Goal: Task Accomplishment & Management: Manage account settings

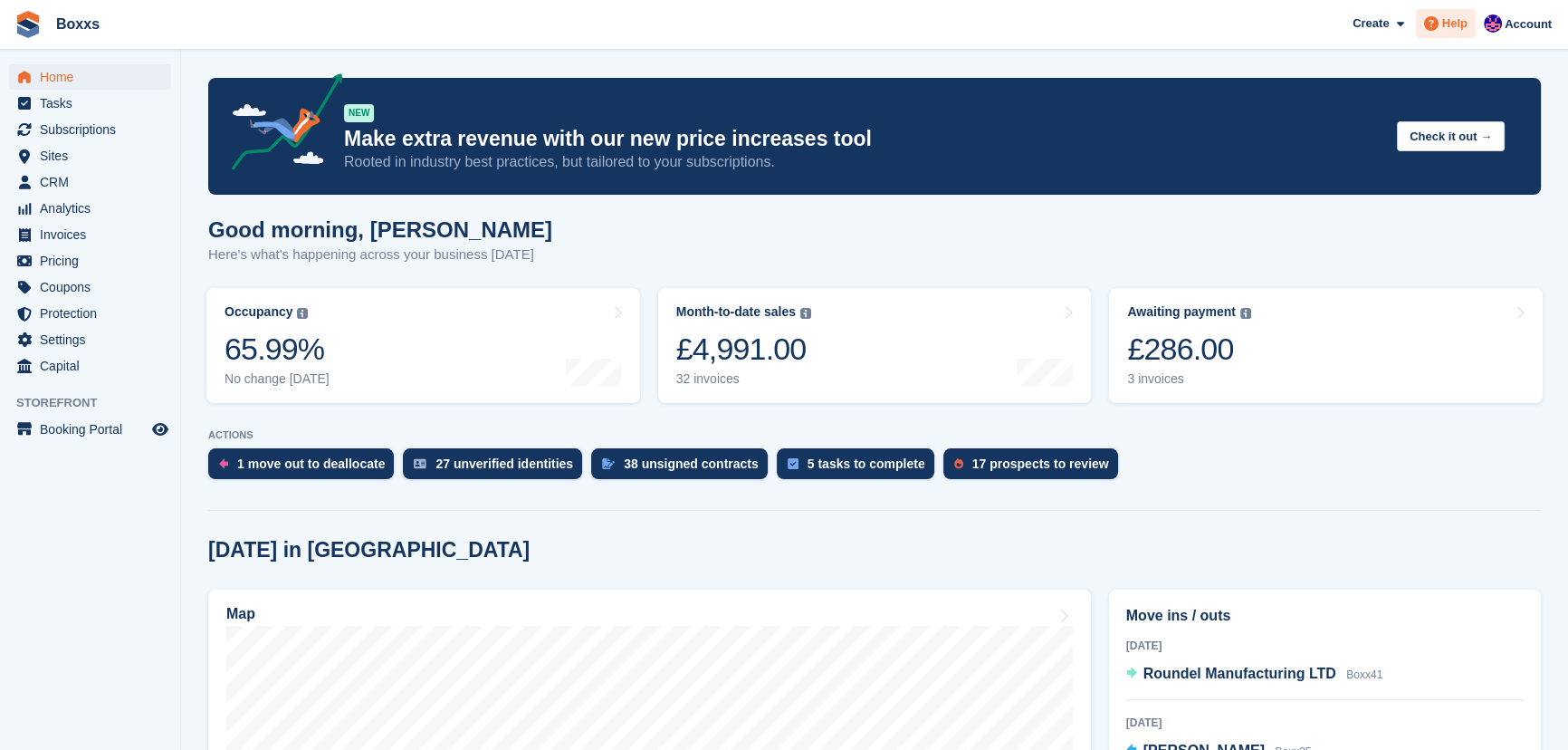
click at [1448, 24] on span "Help" at bounding box center [1455, 24] width 26 height 18
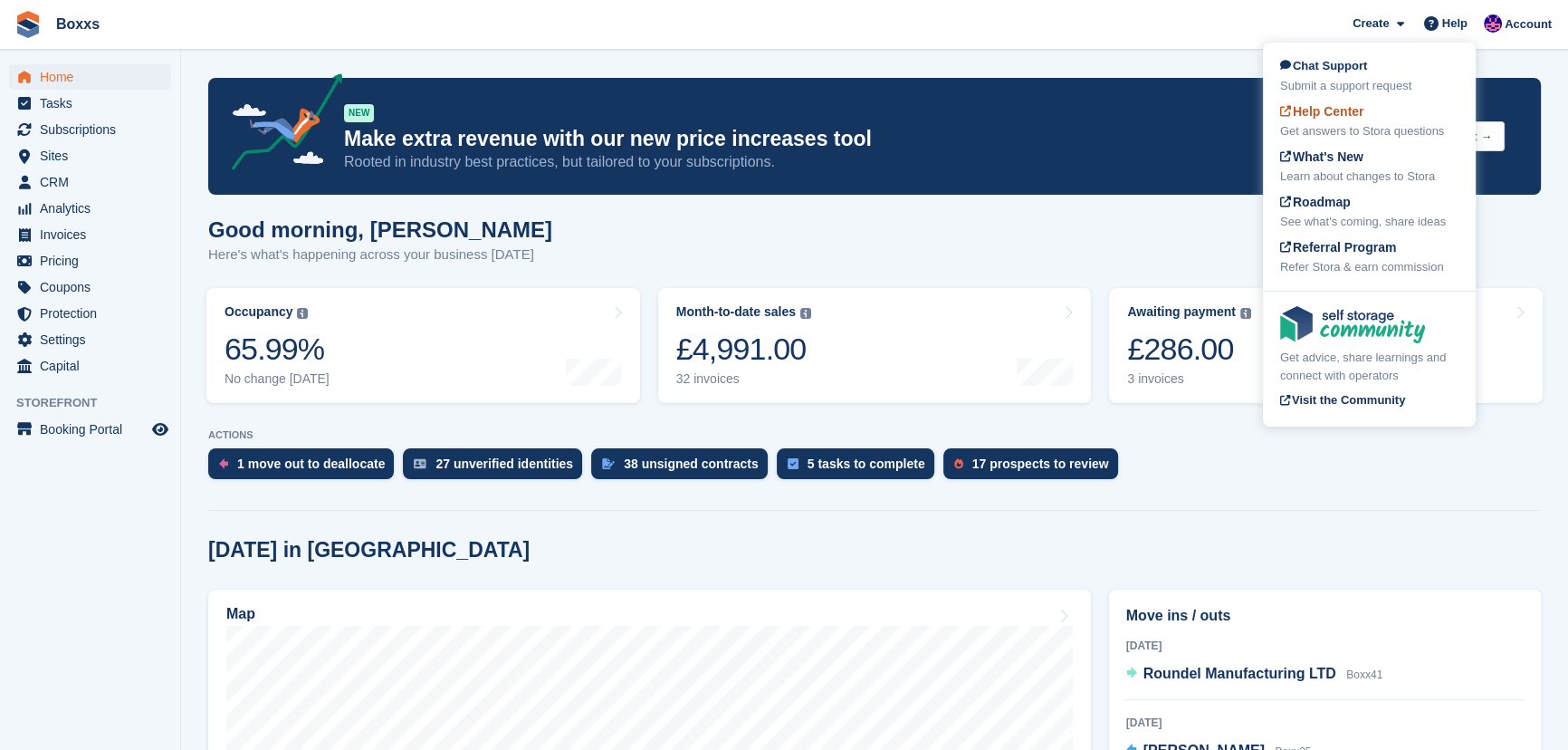
click at [1367, 121] on div "Help Center Get answers to Stora questions" at bounding box center [1369, 121] width 178 height 38
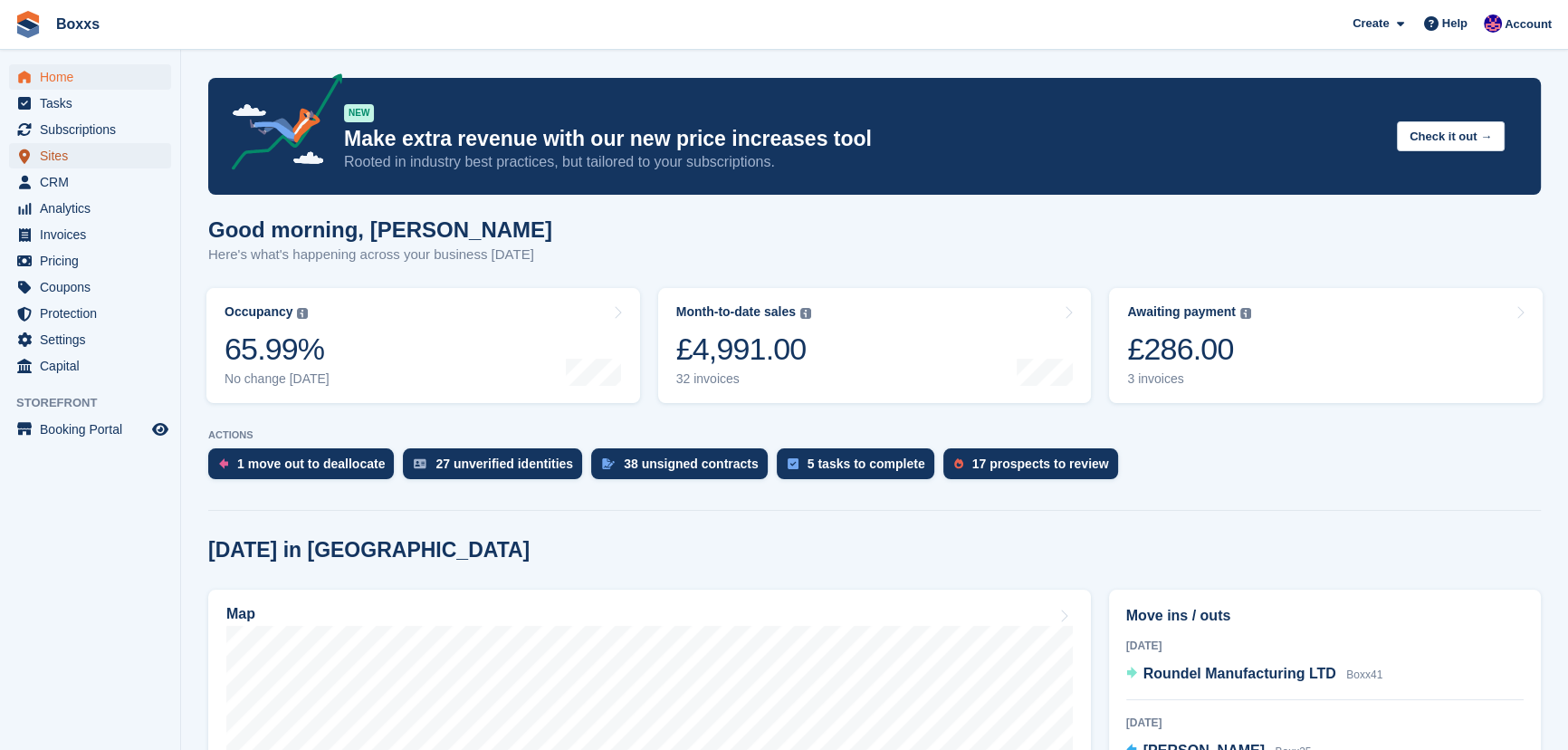
click at [71, 157] on span "Sites" at bounding box center [94, 156] width 109 height 26
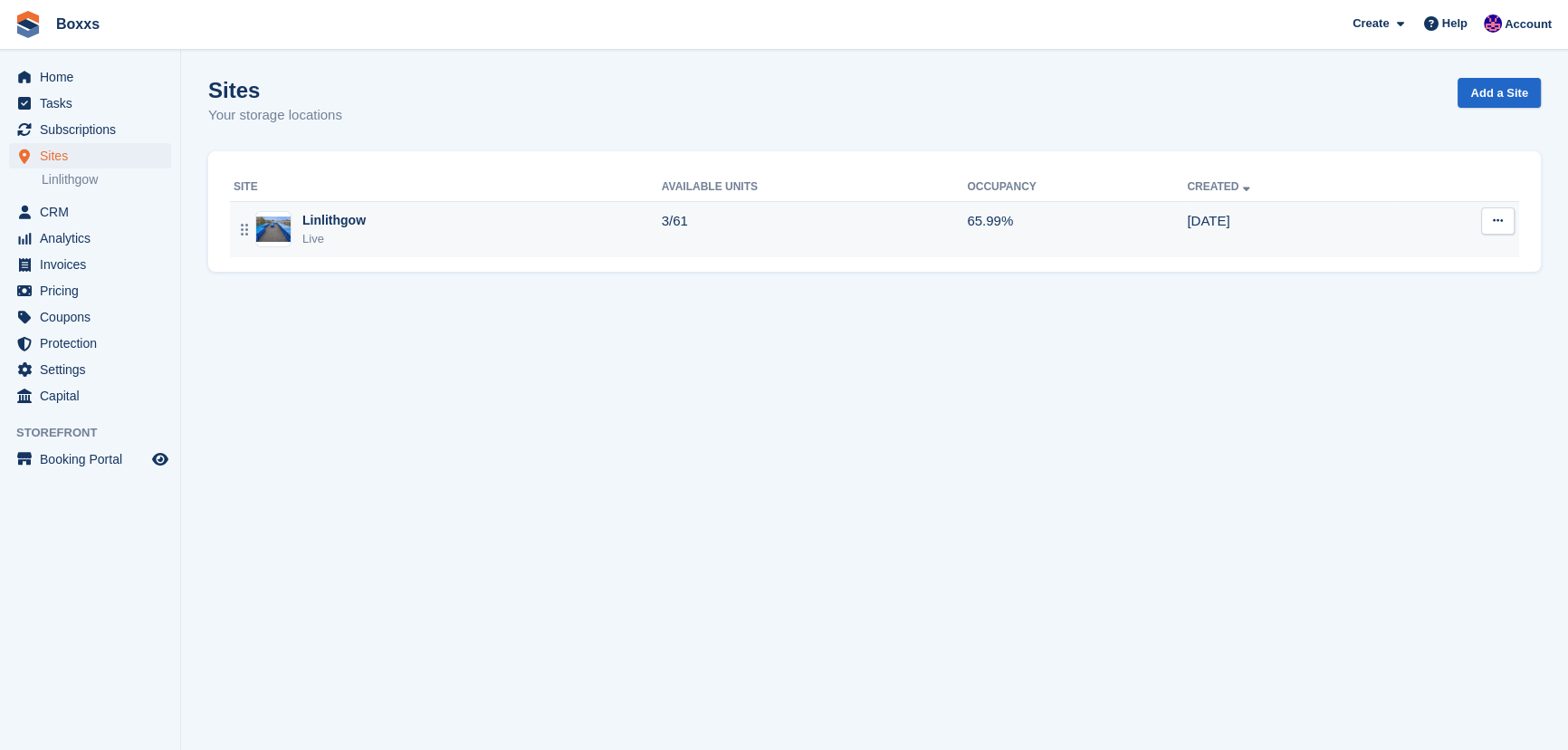
click at [382, 231] on div "Linlithgow Live" at bounding box center [448, 229] width 429 height 37
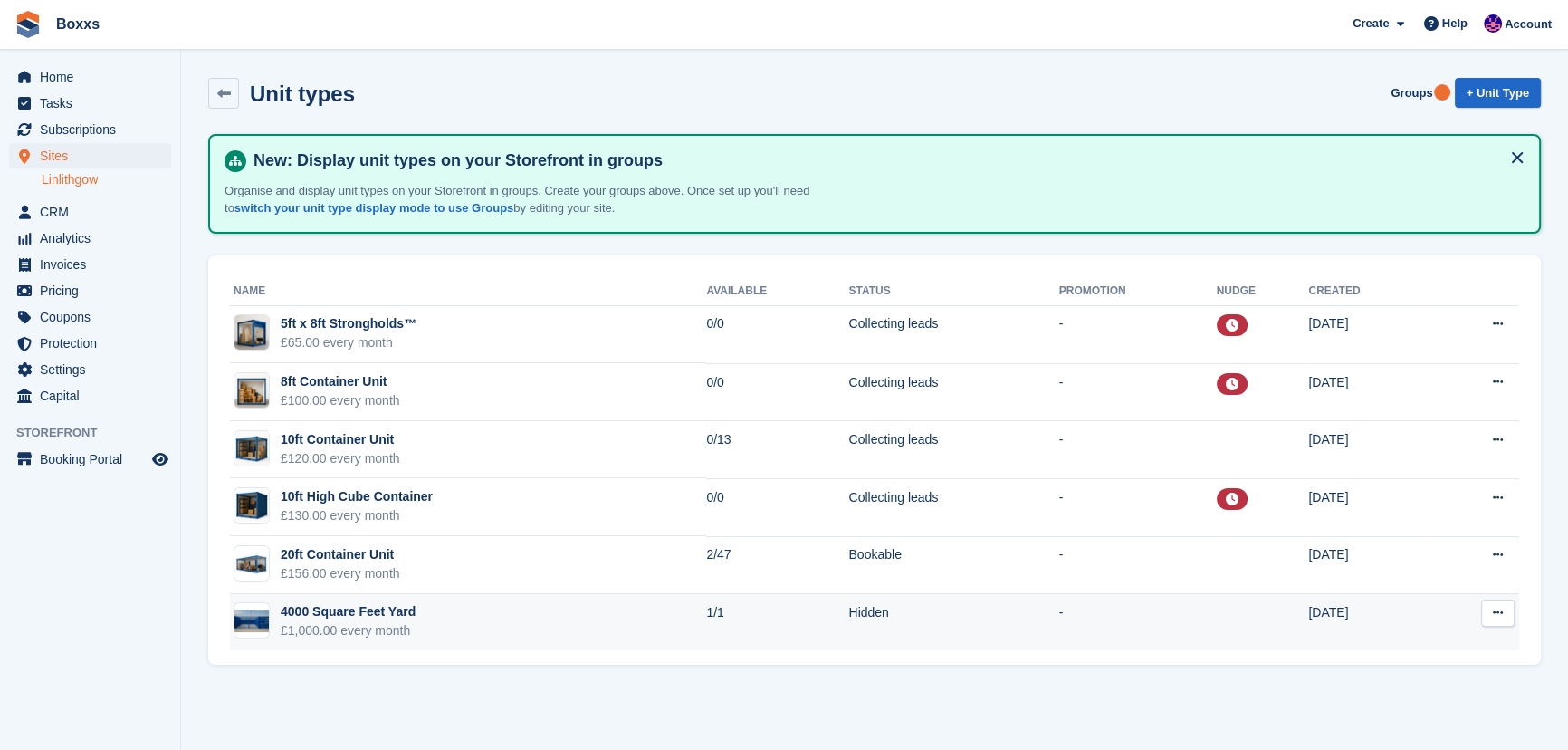
click at [1497, 612] on icon at bounding box center [1497, 613] width 10 height 12
click at [1409, 643] on p "Edit unit type" at bounding box center [1427, 649] width 157 height 24
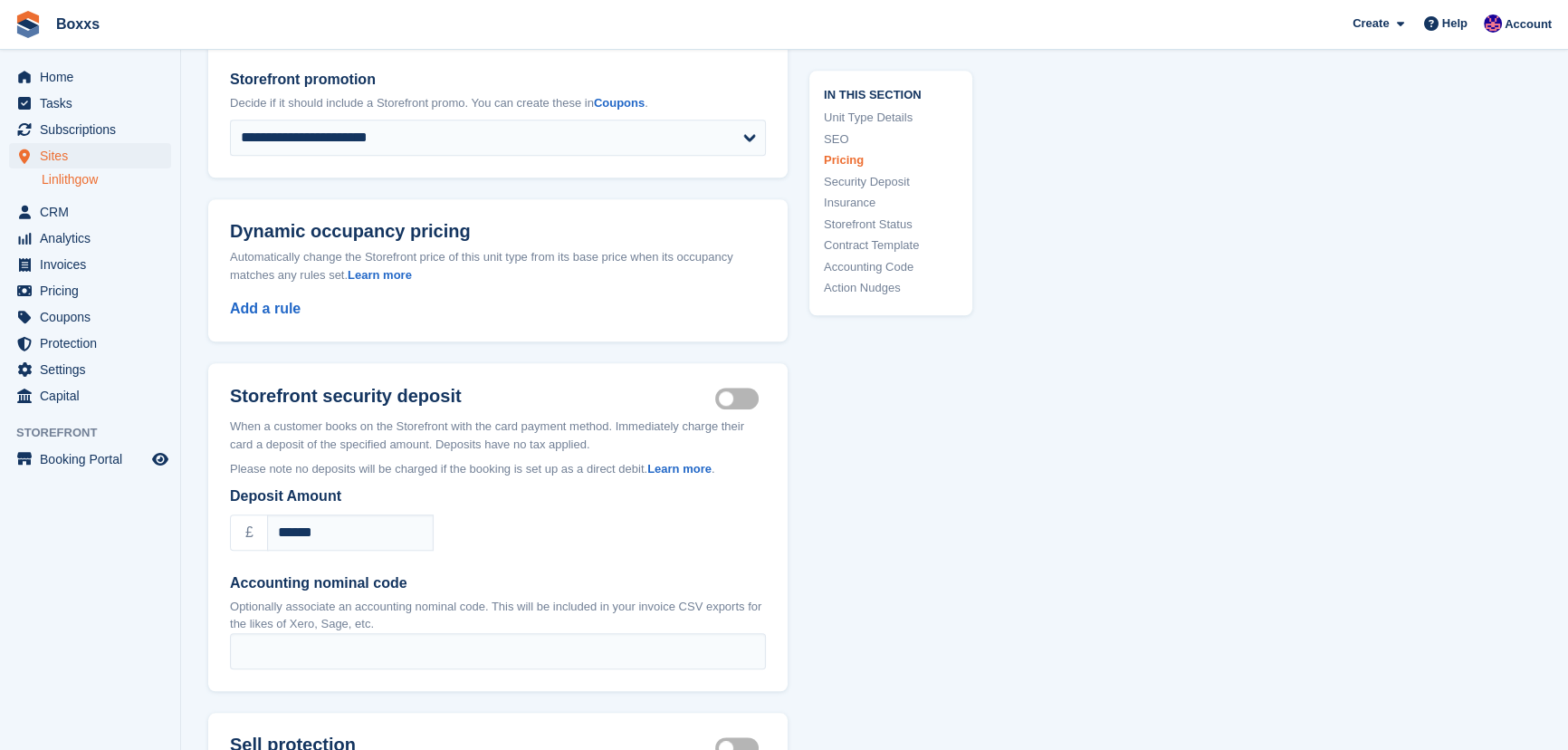
scroll to position [1893, 0]
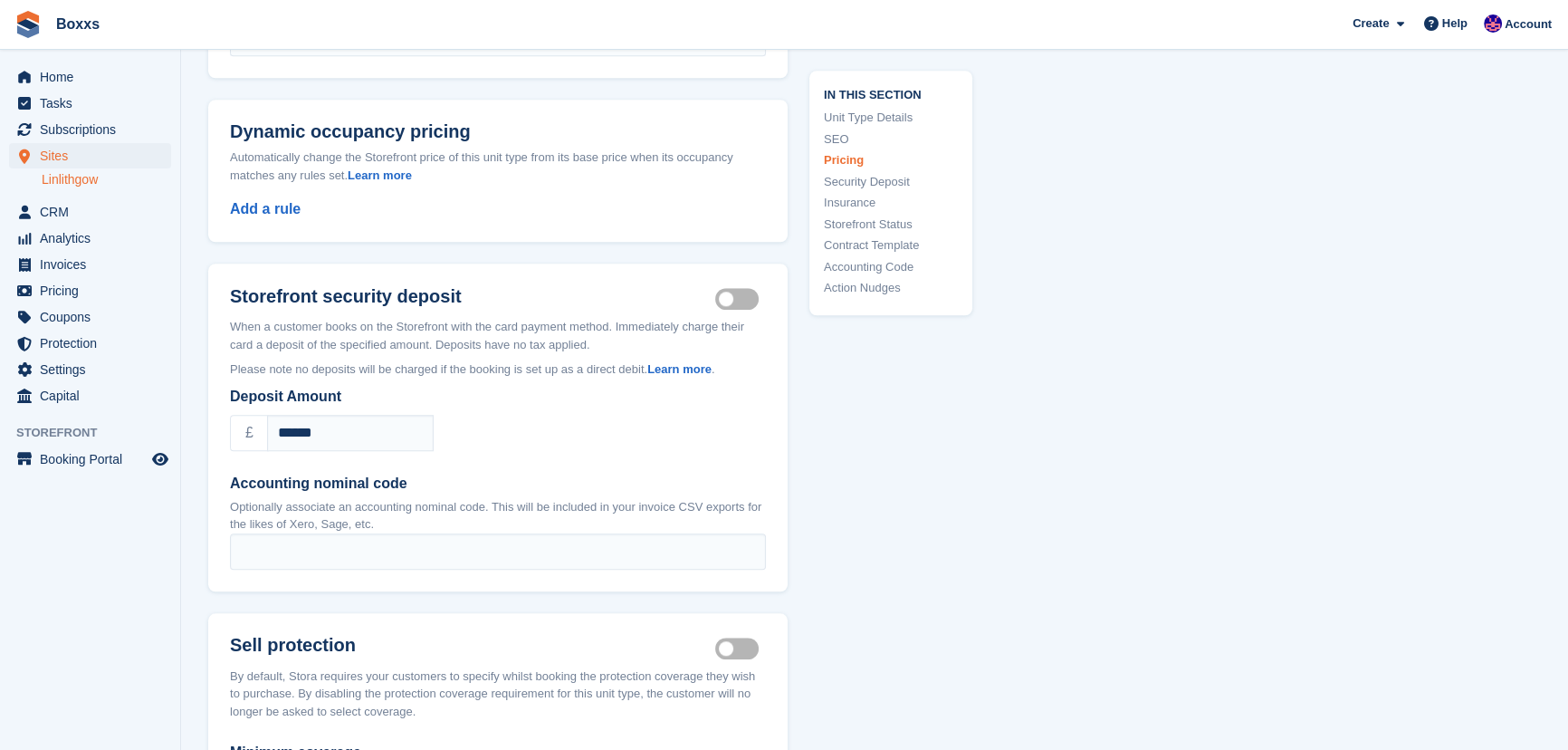
click at [754, 298] on label "Security deposit on" at bounding box center [740, 299] width 51 height 3
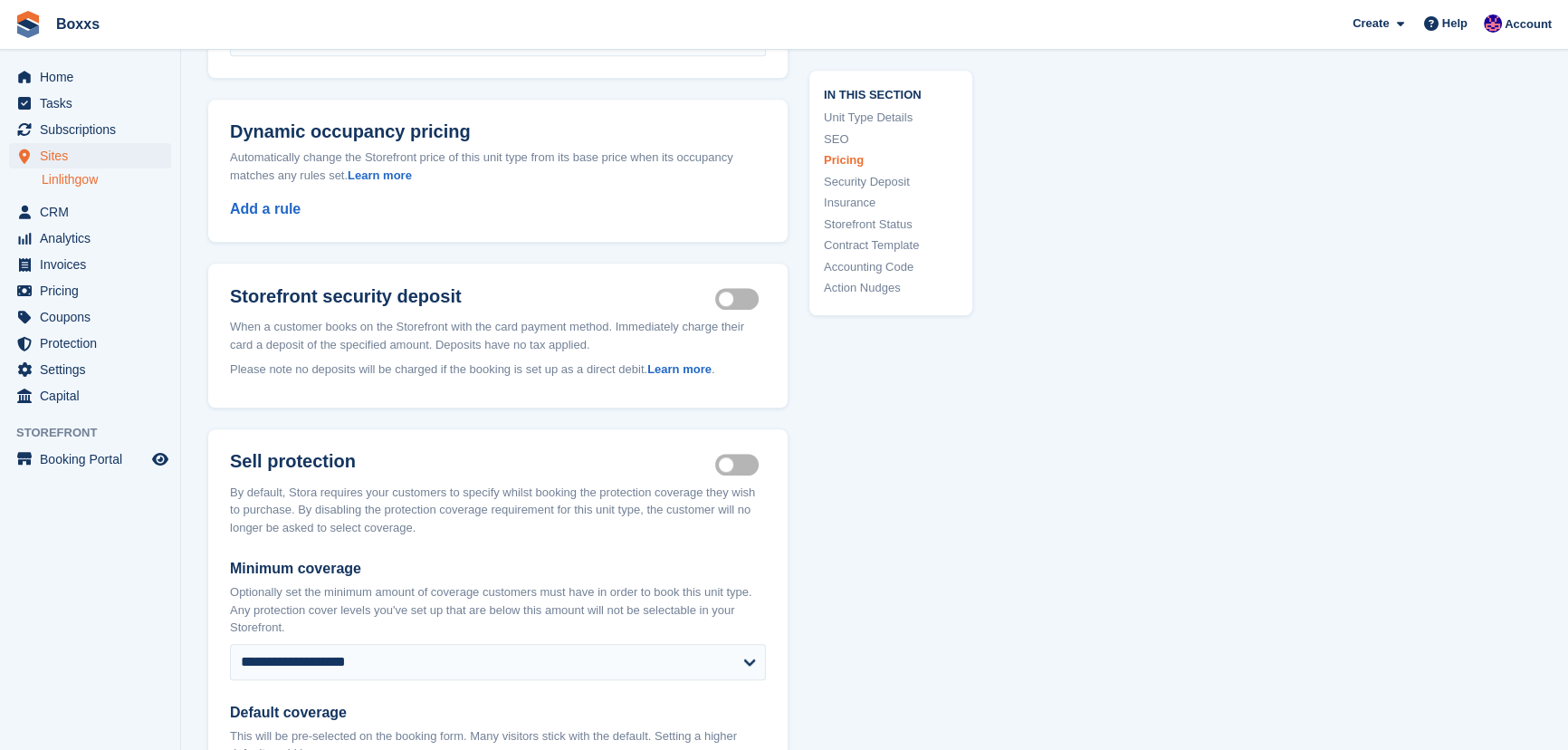
click at [1065, 452] on div "**********" at bounding box center [874, 153] width 1333 height 3790
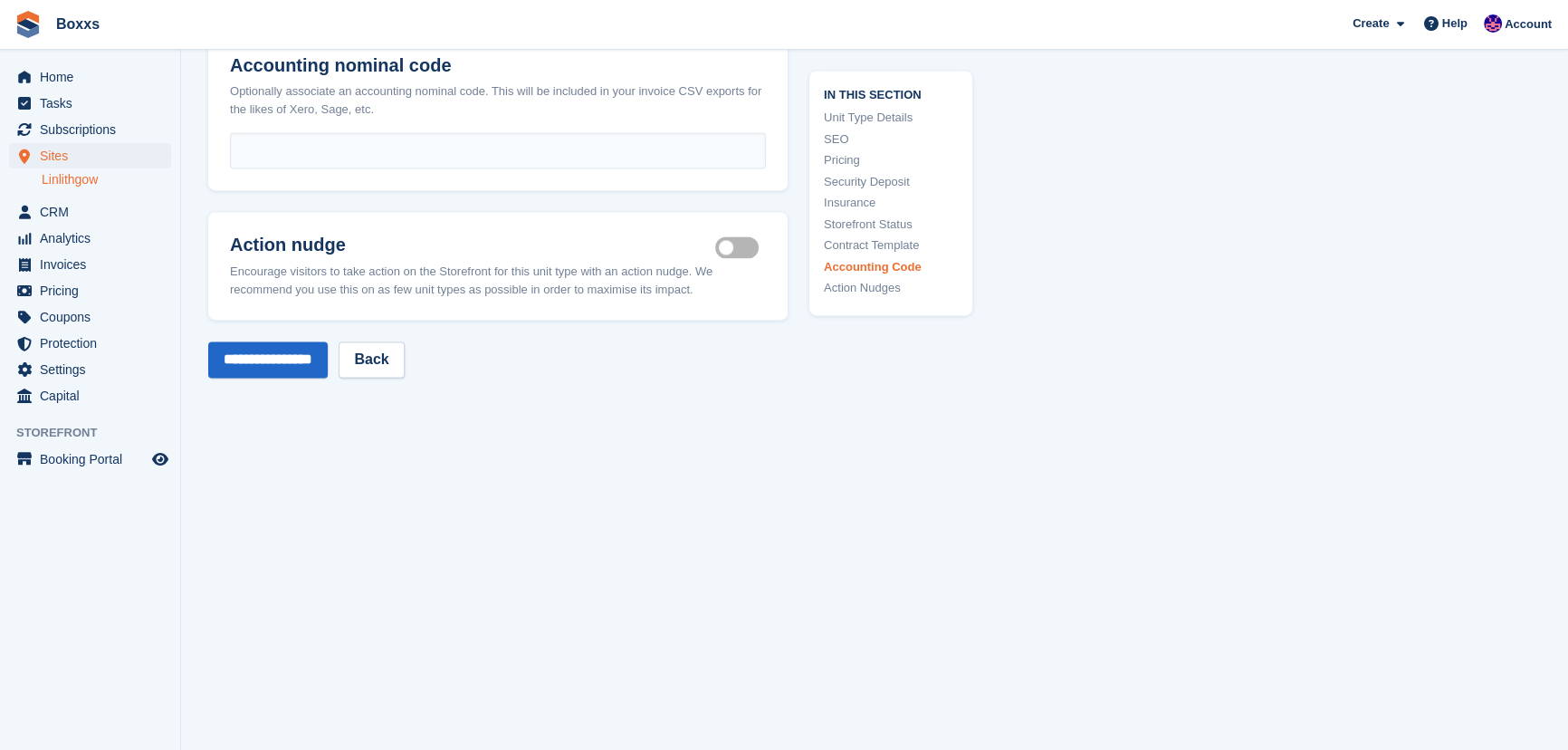
scroll to position [3215, 0]
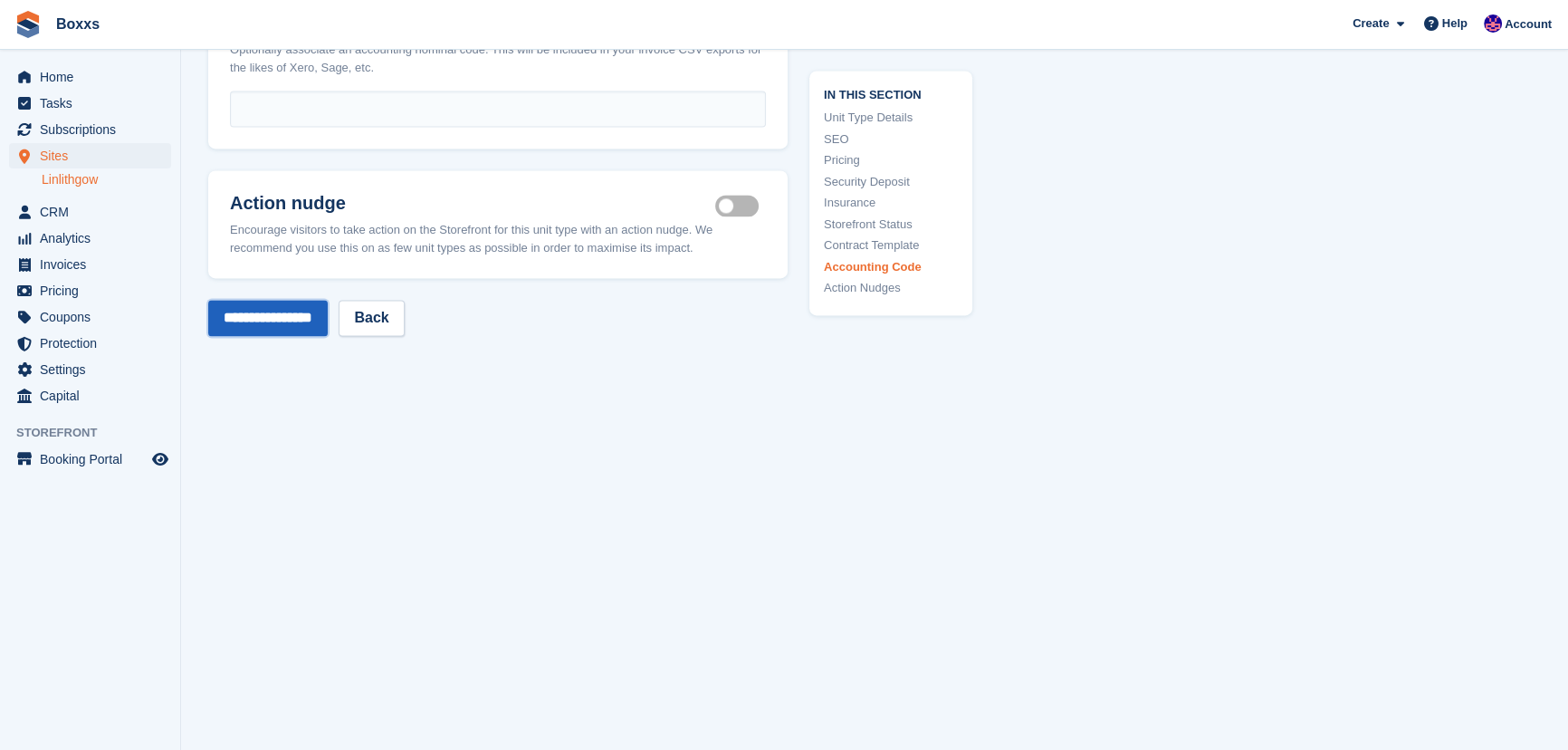
click at [299, 305] on input "**********" at bounding box center [268, 317] width 120 height 36
